Goal: Obtain resource: Download file/media

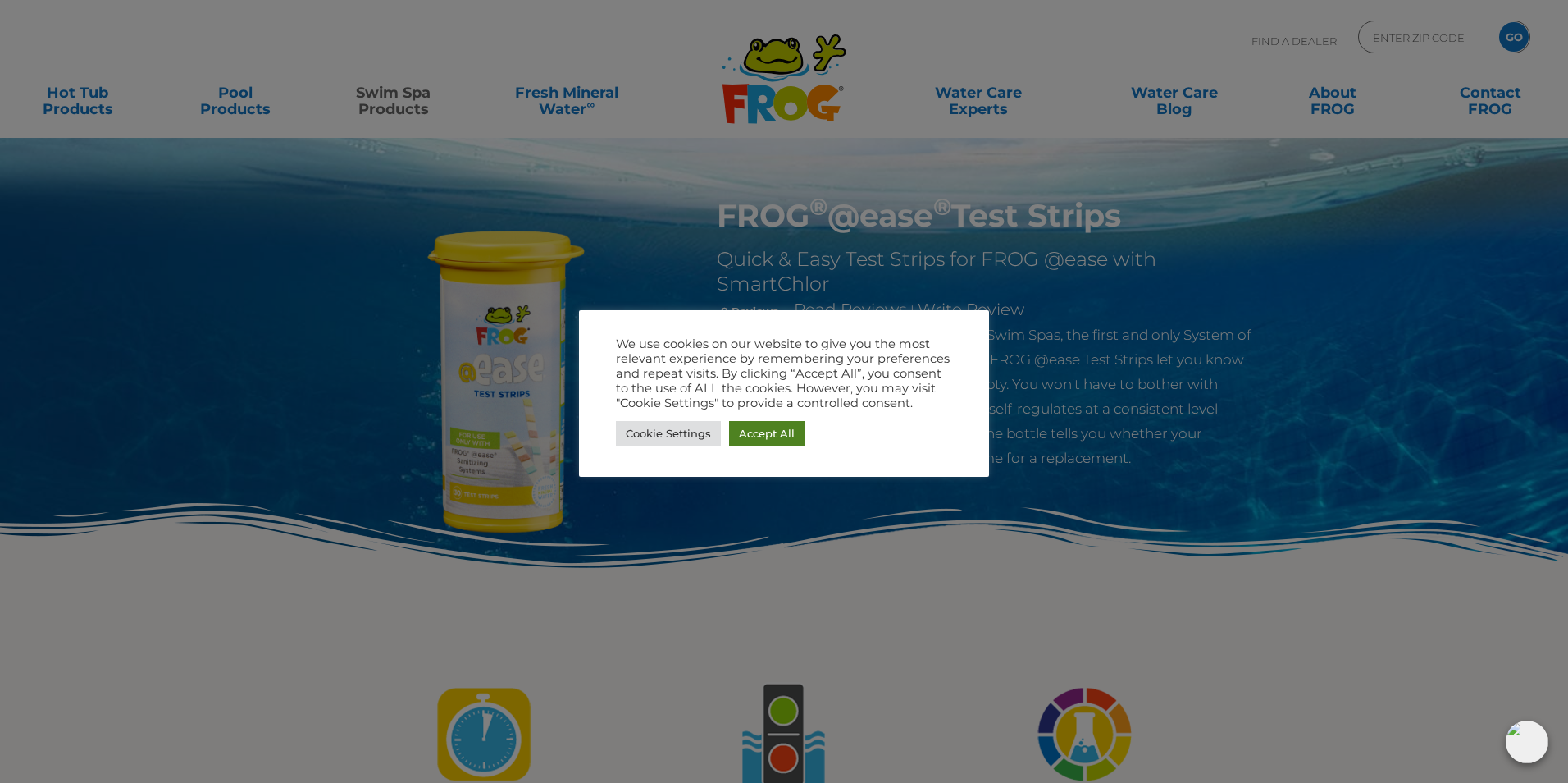
click at [780, 437] on link "Accept All" at bounding box center [767, 433] width 76 height 25
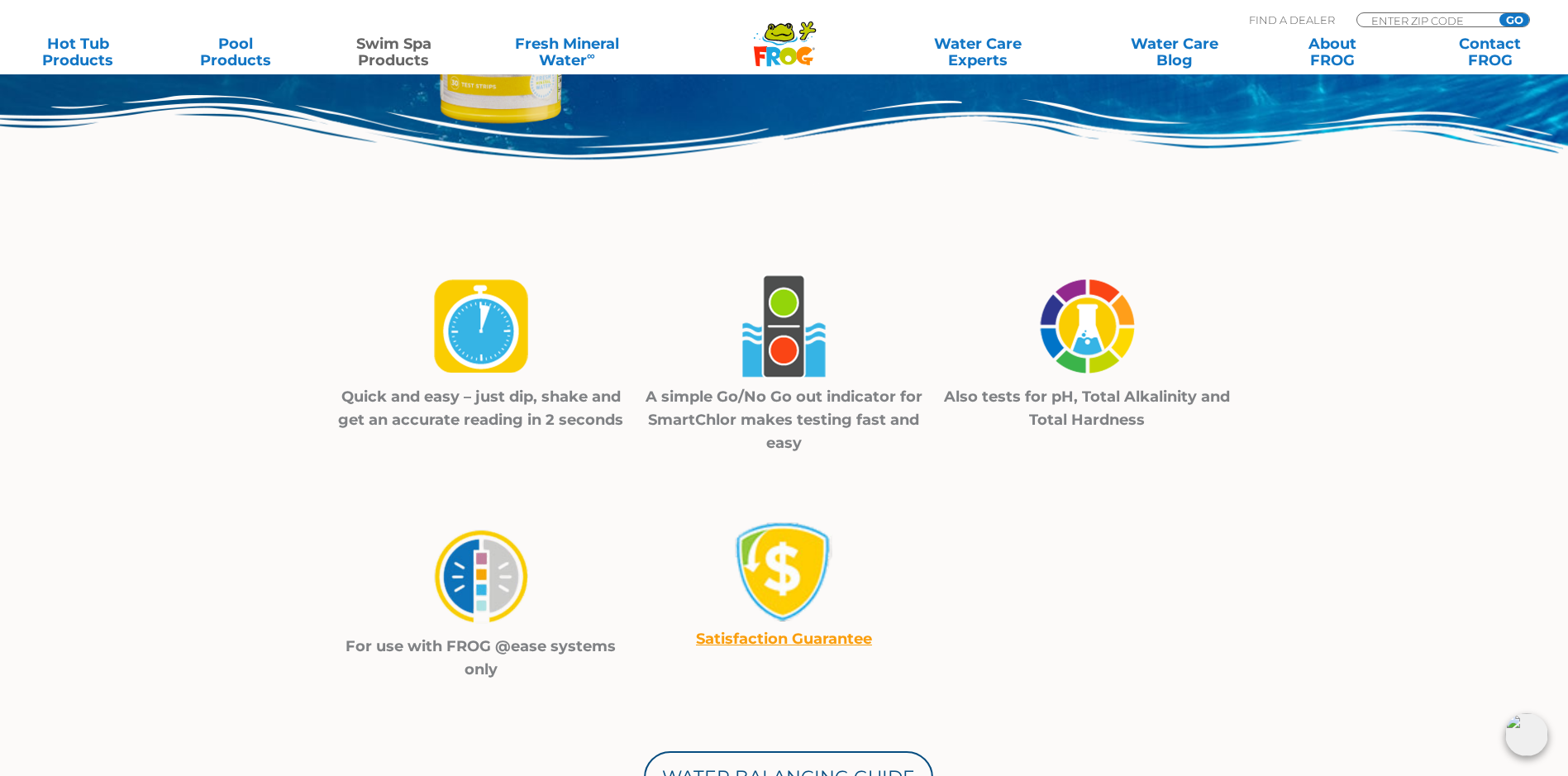
scroll to position [495, 0]
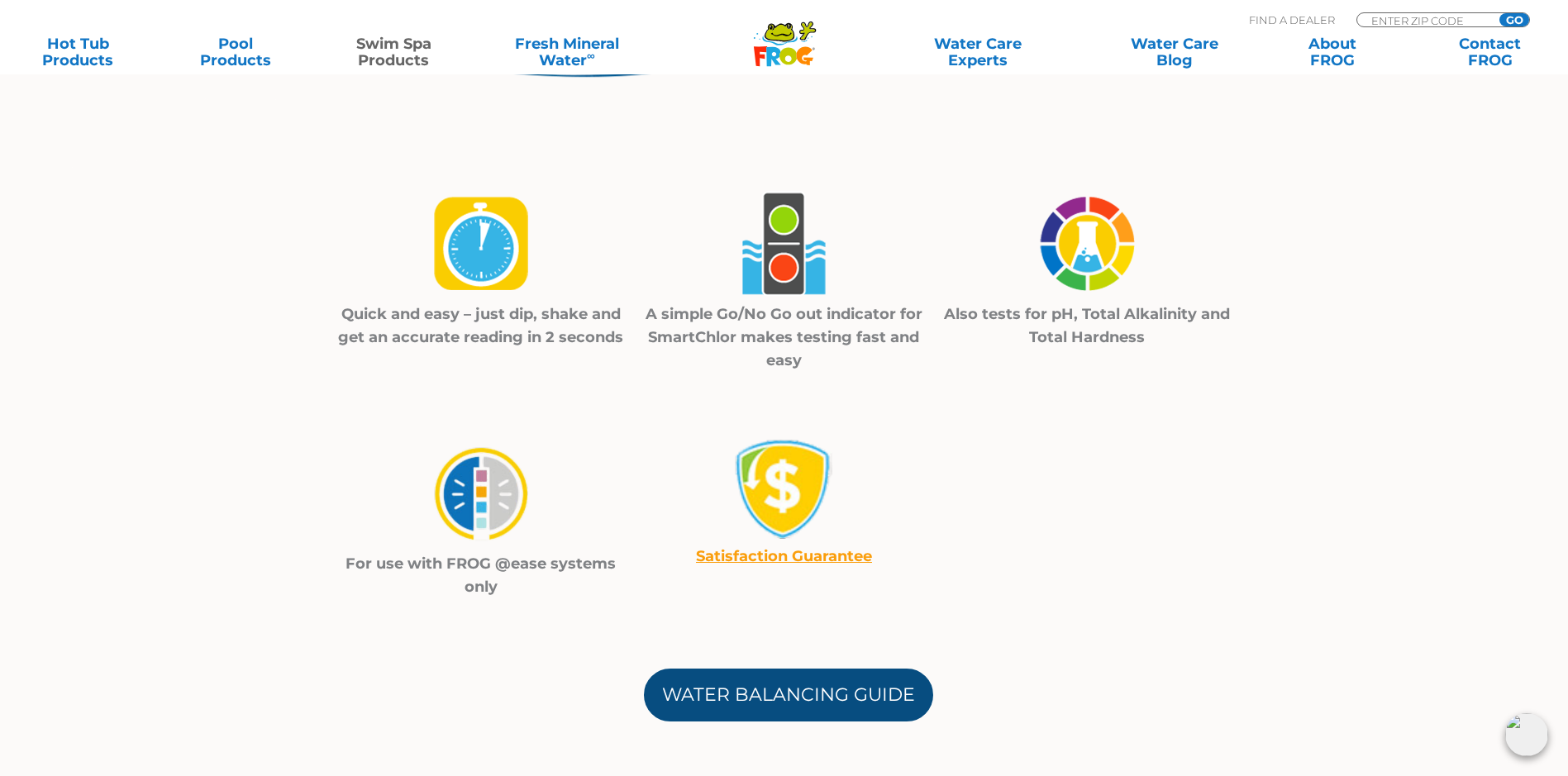
click at [768, 680] on link "Water Balancing Guide" at bounding box center [788, 696] width 289 height 53
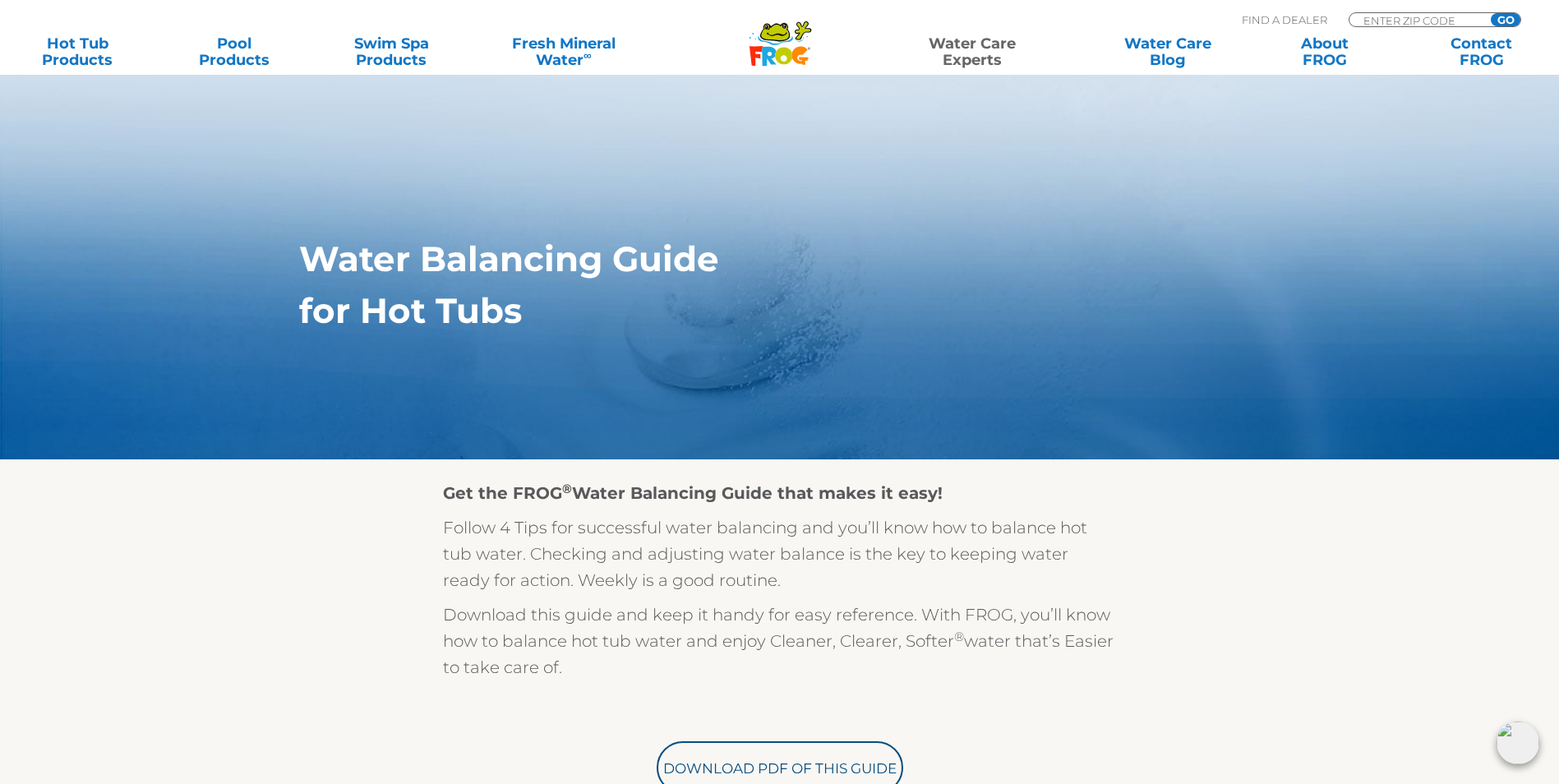
scroll to position [164, 0]
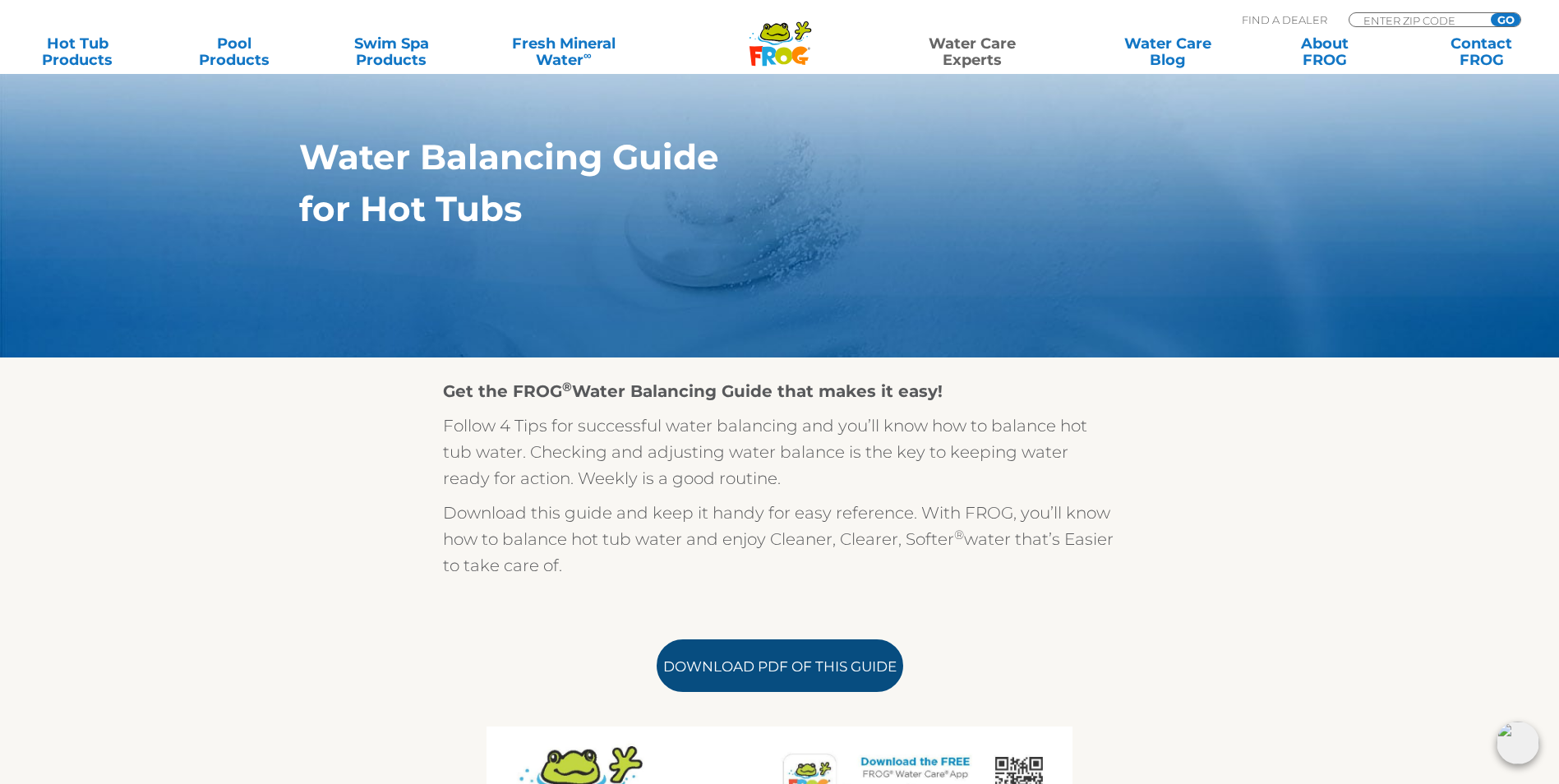
click at [754, 668] on link "Download PDF of this Guide" at bounding box center [780, 665] width 247 height 53
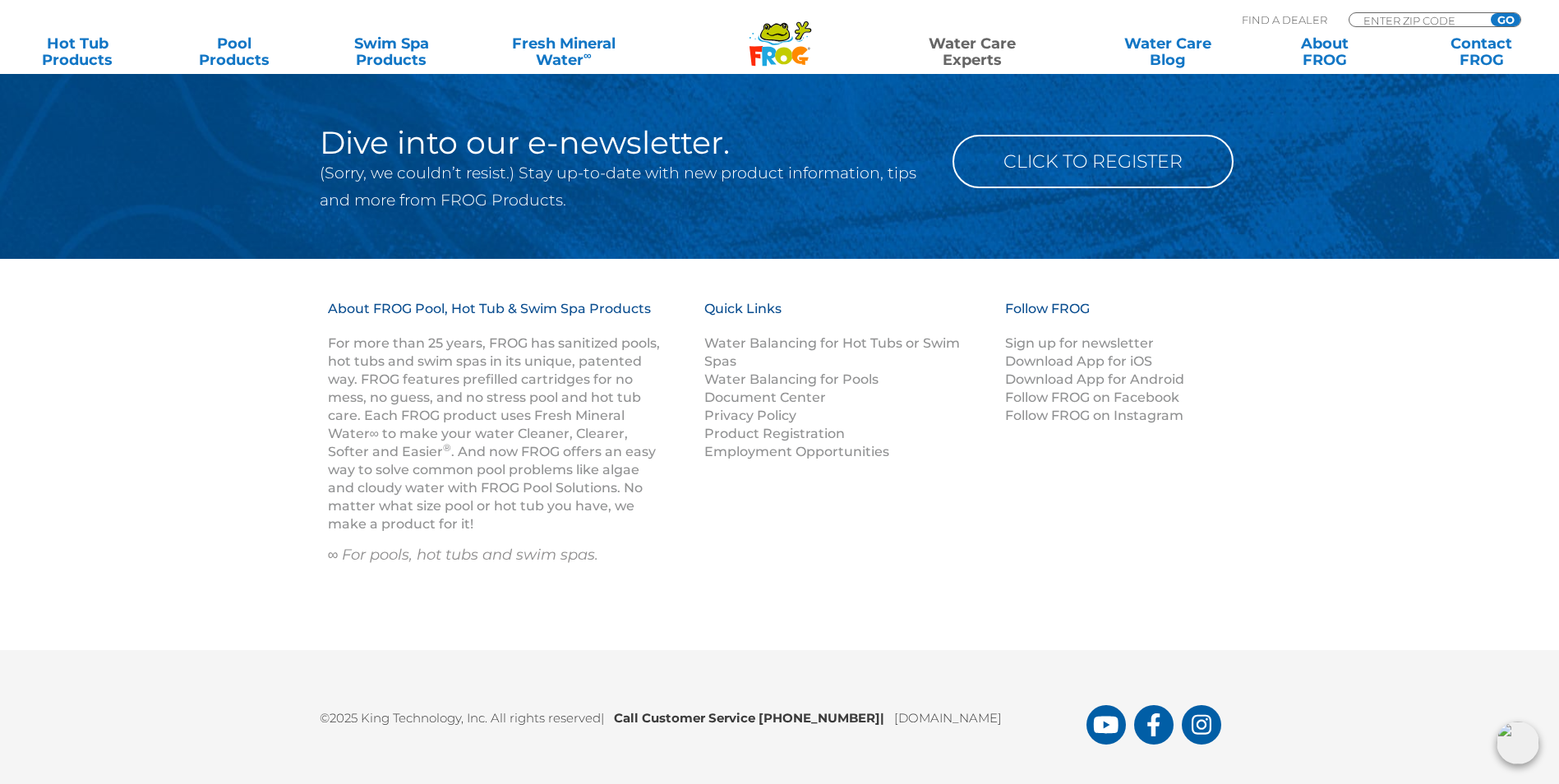
scroll to position [2314, 0]
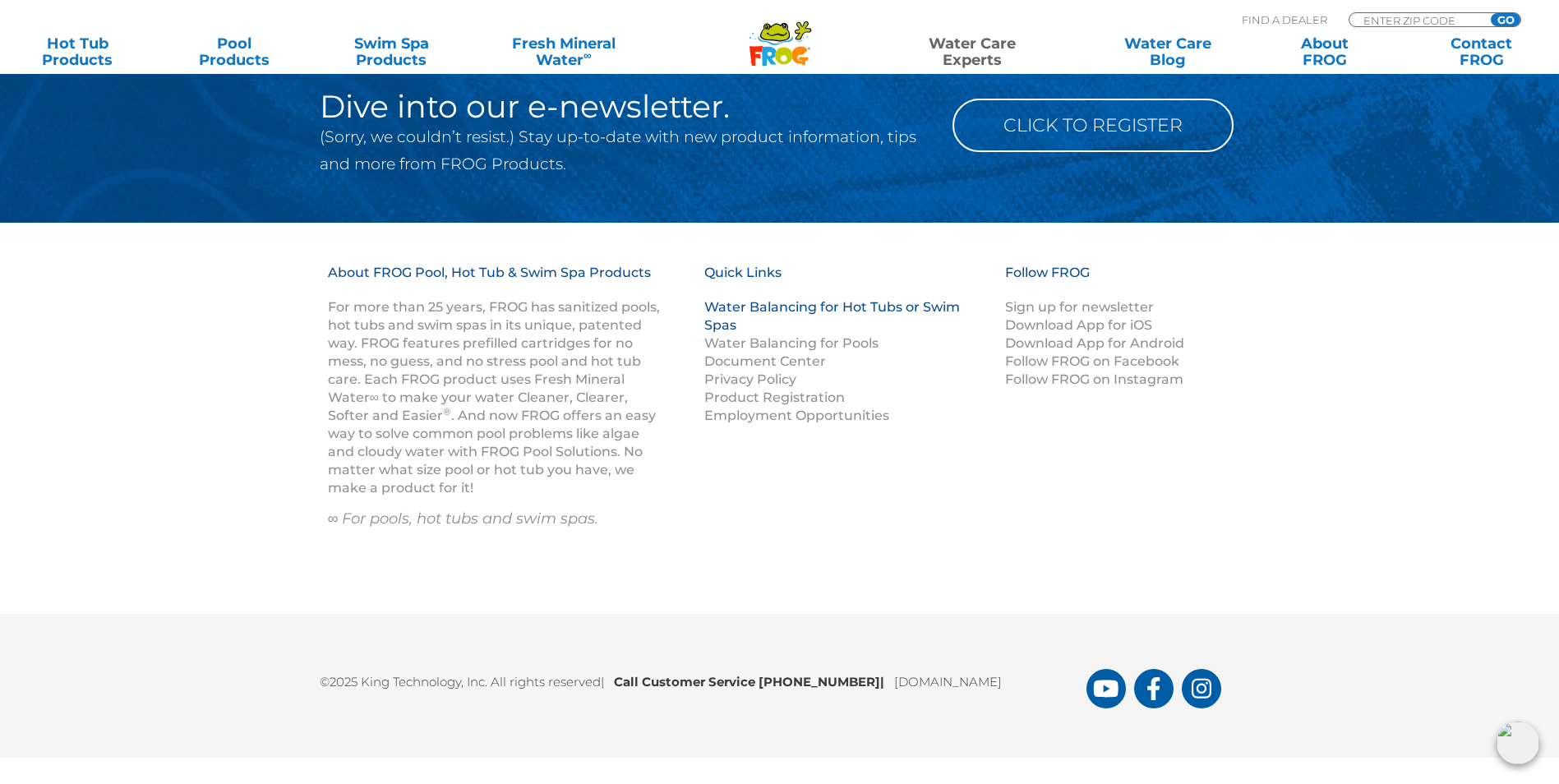
click at [880, 301] on link "Water Balancing for Hot Tubs or Swim Spas" at bounding box center [832, 316] width 256 height 34
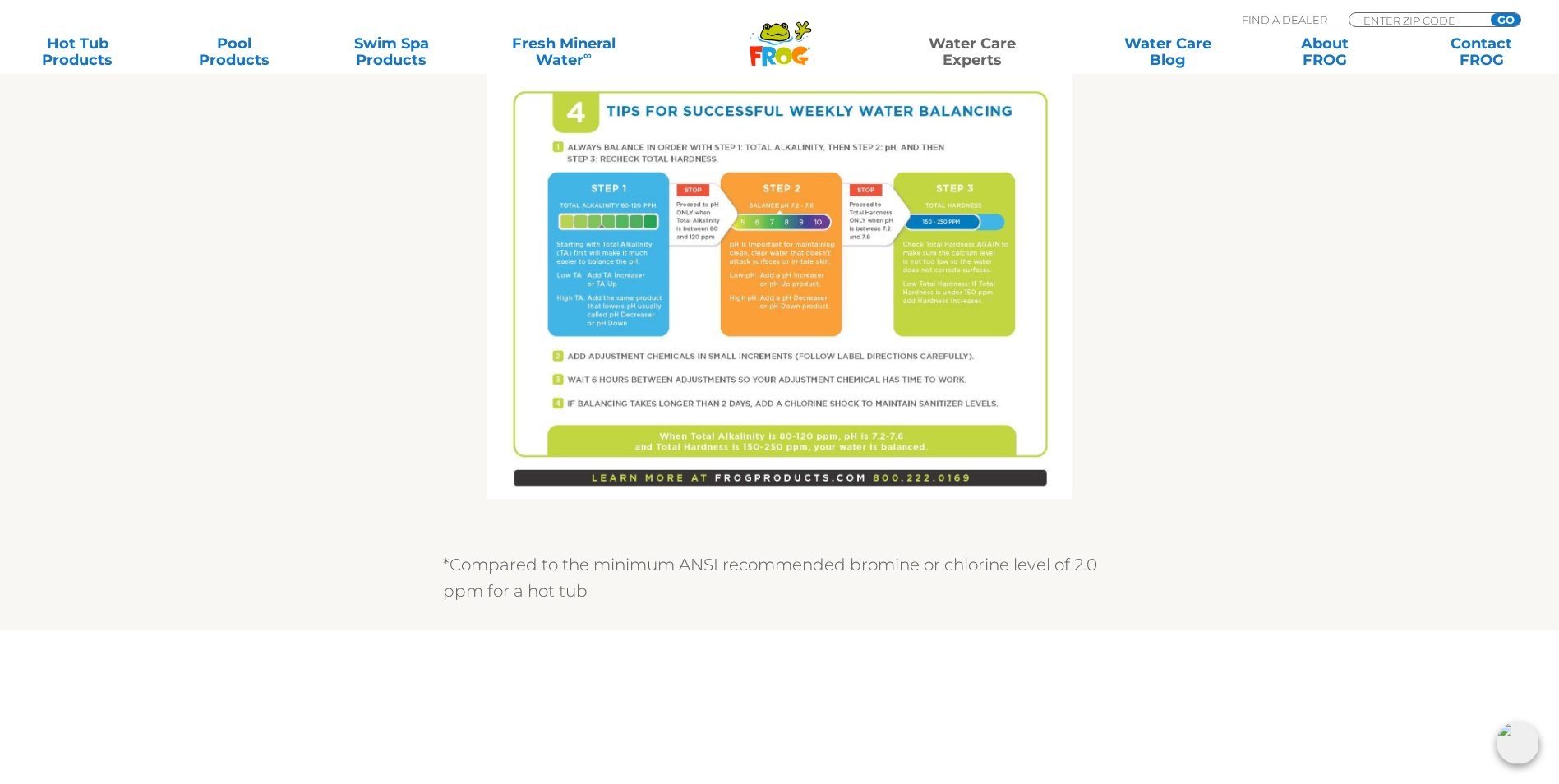
scroll to position [986, 0]
